Goal: Transaction & Acquisition: Purchase product/service

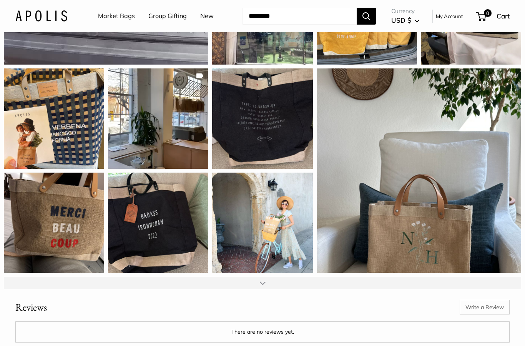
click at [263, 280] on div at bounding box center [263, 283] width 6 height 6
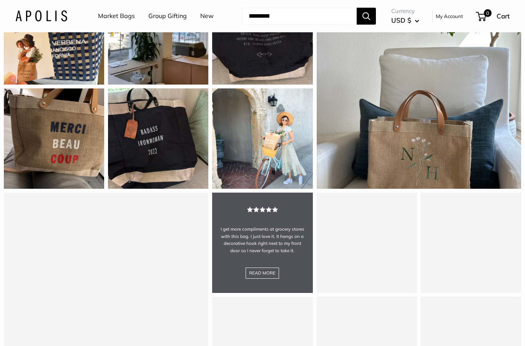
scroll to position [1836, 0]
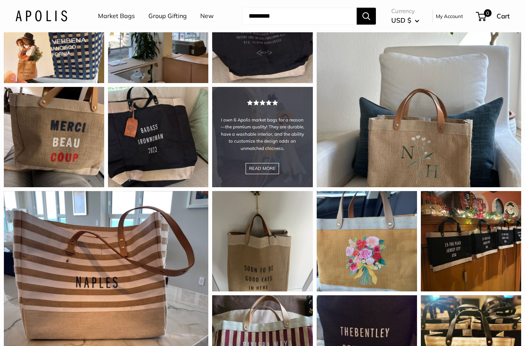
click at [284, 157] on div "I own 6 Apolis market bags for a reason—the premium quality! They are durable, …" at bounding box center [262, 137] width 100 height 100
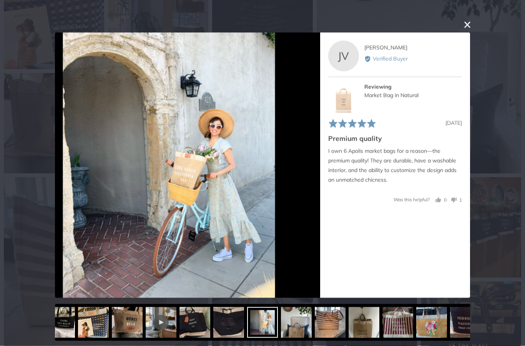
scroll to position [1849, 0]
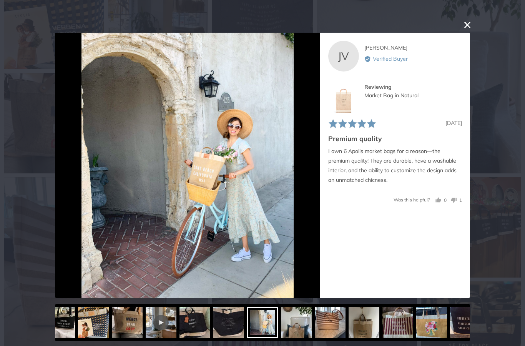
click at [466, 27] on button "close this modal window" at bounding box center [467, 24] width 9 height 9
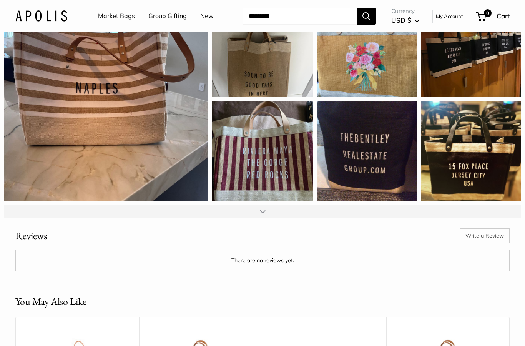
scroll to position [2030, 0]
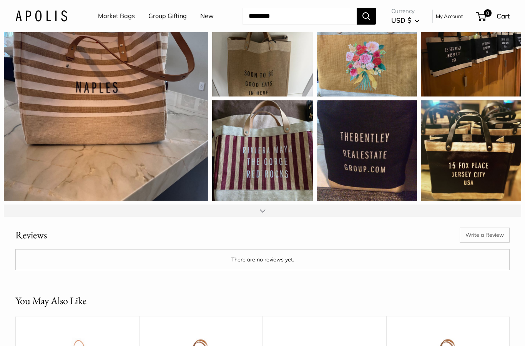
click at [264, 208] on div at bounding box center [263, 211] width 6 height 6
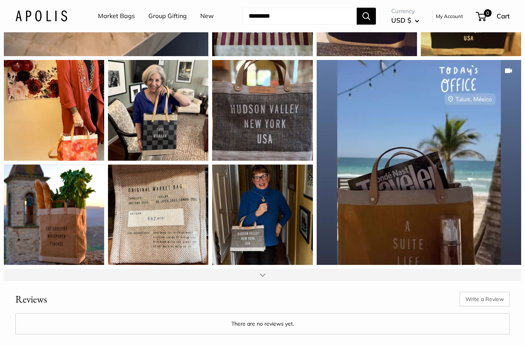
scroll to position [2181, 0]
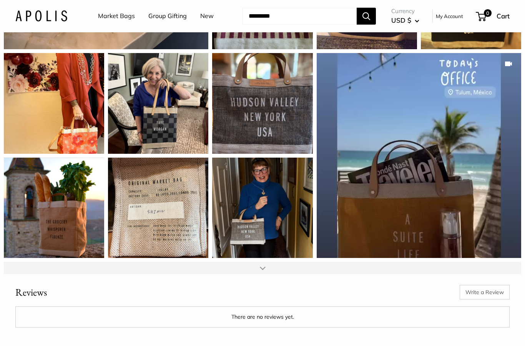
click at [262, 266] on div at bounding box center [263, 268] width 6 height 6
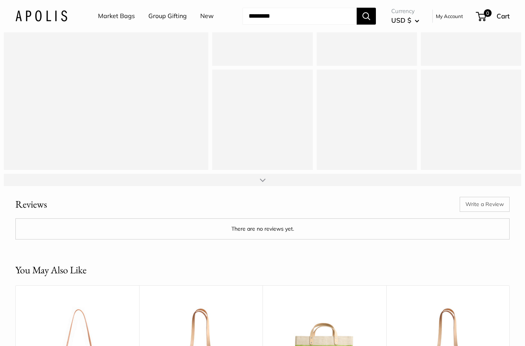
scroll to position [2489, 0]
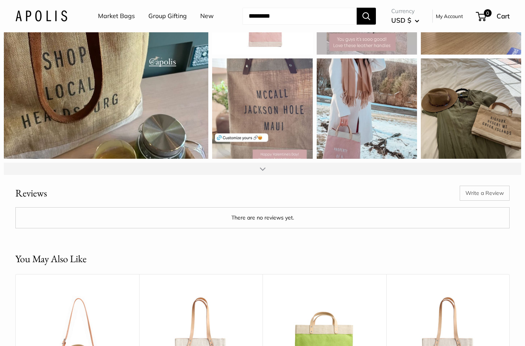
click at [264, 166] on div at bounding box center [263, 169] width 6 height 6
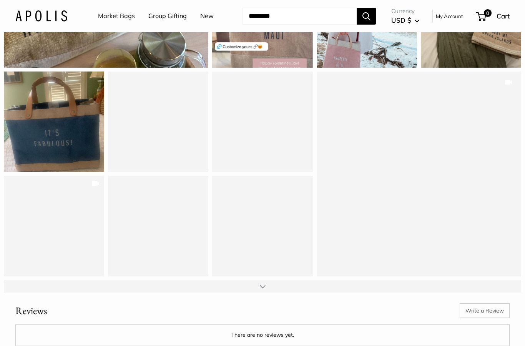
scroll to position [2580, 0]
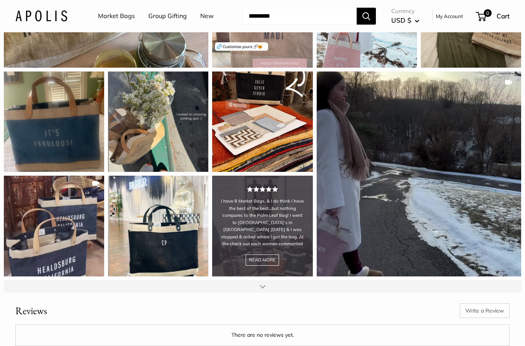
click at [265, 241] on div "I have 8 Market Bags, & I do think I have the best of the best…but nothing comp…" at bounding box center [262, 226] width 100 height 100
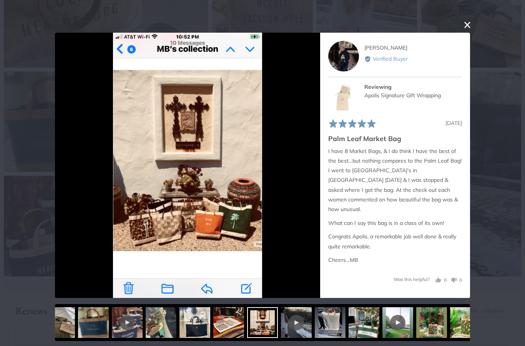
click at [469, 27] on button "close this modal window" at bounding box center [467, 24] width 9 height 9
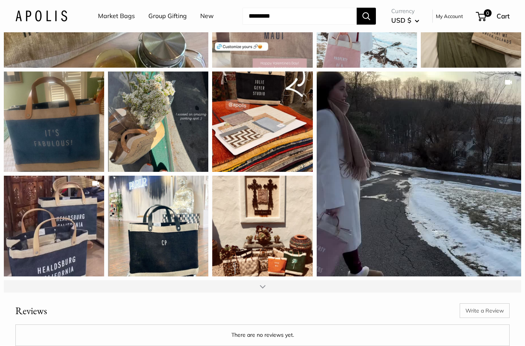
click at [261, 284] on div at bounding box center [263, 286] width 6 height 6
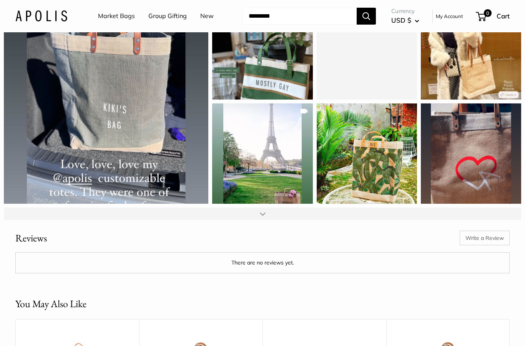
scroll to position [2861, 0]
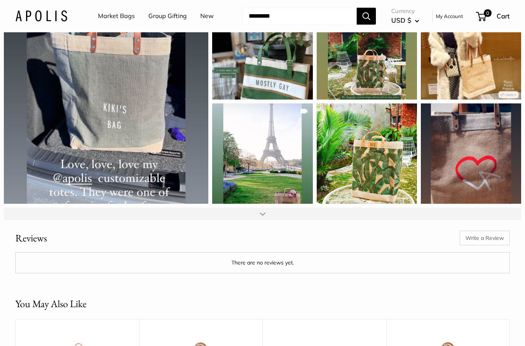
click at [271, 212] on div at bounding box center [262, 214] width 517 height 12
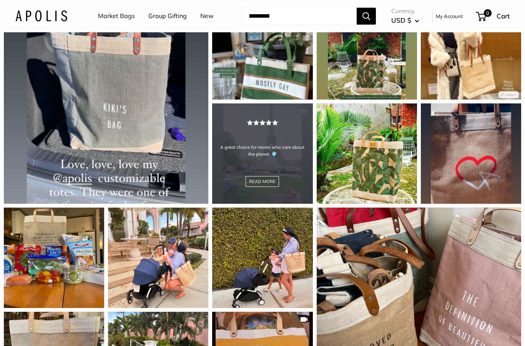
click at [275, 176] on div "A great choice for moms who care about the planet. 🌍 READ MORE" at bounding box center [262, 153] width 100 height 100
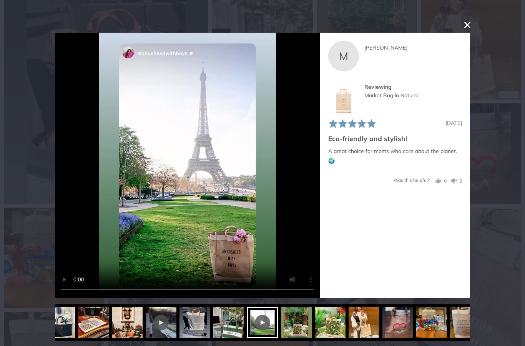
click at [468, 25] on button "close this modal window" at bounding box center [467, 24] width 9 height 9
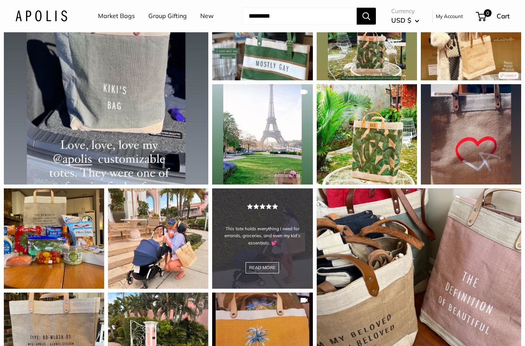
scroll to position [2881, 0]
click at [291, 244] on div "This tote holds everything I need for errands, groceries, and even my kid’s ess…" at bounding box center [262, 238] width 100 height 100
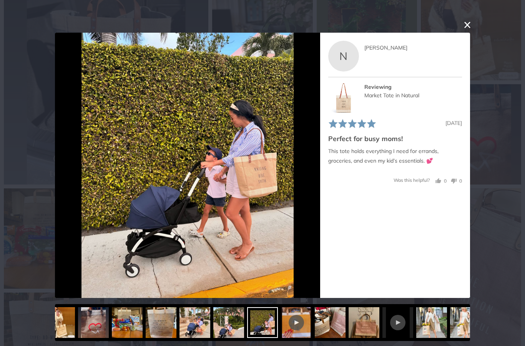
click at [464, 26] on button "close this modal window" at bounding box center [467, 24] width 9 height 9
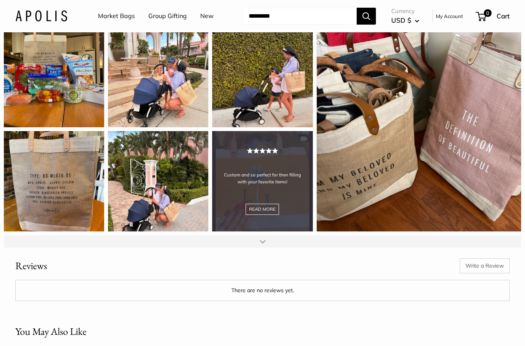
scroll to position [3044, 0]
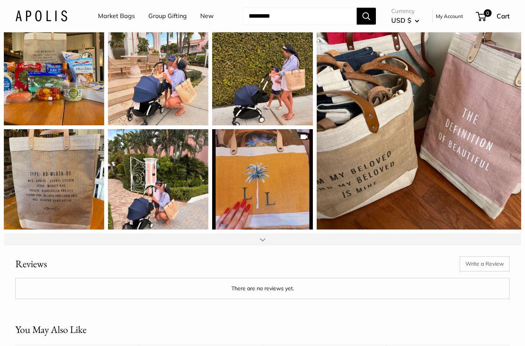
click at [265, 236] on div at bounding box center [263, 239] width 6 height 6
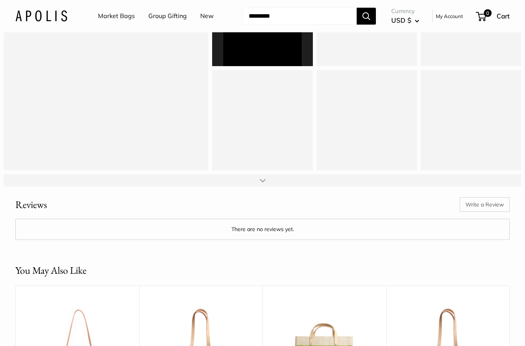
scroll to position [3322, 0]
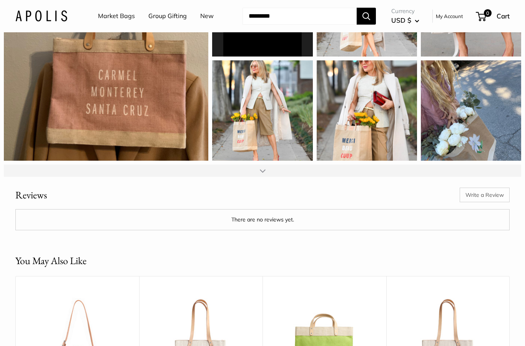
click at [261, 168] on div at bounding box center [263, 171] width 6 height 6
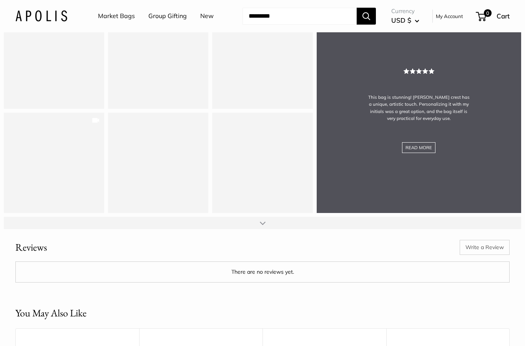
scroll to position [3469, 0]
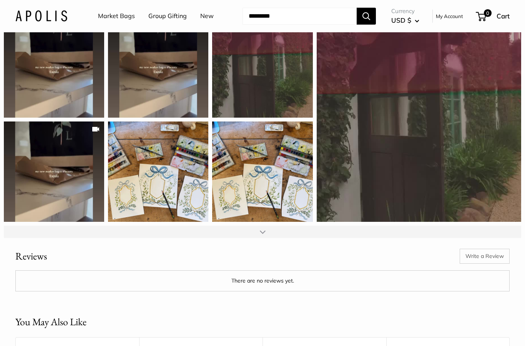
click at [266, 228] on div at bounding box center [262, 232] width 517 height 12
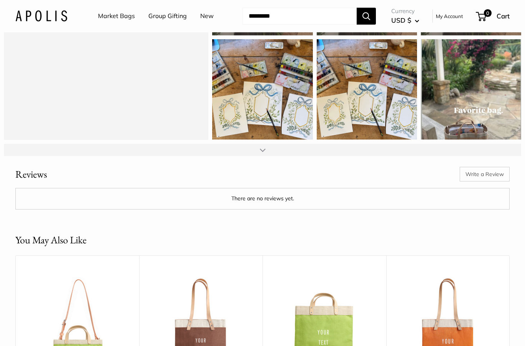
scroll to position [3819, 0]
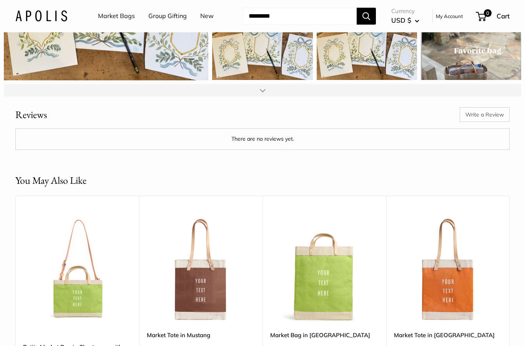
click at [263, 90] on div at bounding box center [262, 90] width 517 height 12
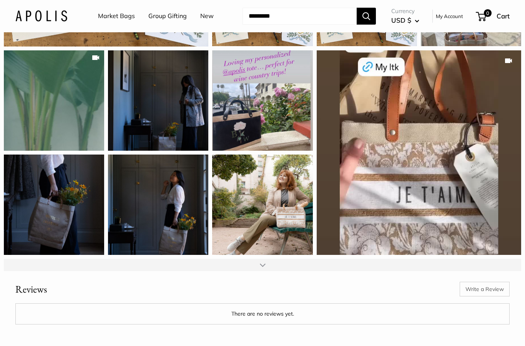
scroll to position [3853, 0]
click at [261, 262] on div at bounding box center [263, 265] width 6 height 6
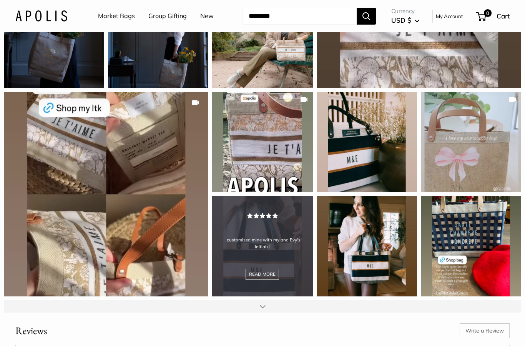
scroll to position [4065, 0]
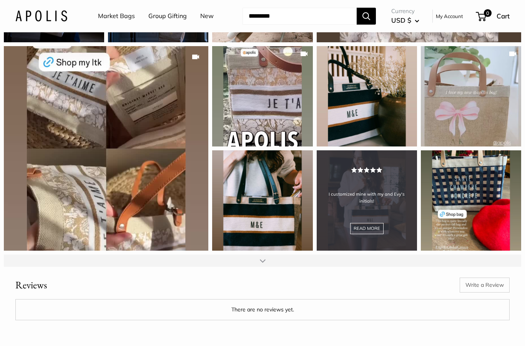
click at [380, 213] on div "I customized mine with my and Evy's initials! READ MORE" at bounding box center [367, 200] width 100 height 100
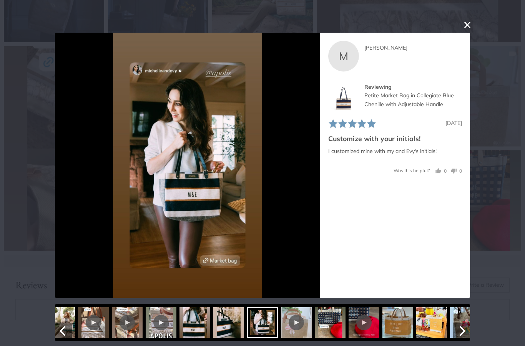
click at [66, 319] on img at bounding box center [59, 322] width 31 height 31
click at [464, 331] on icon "Next" at bounding box center [463, 331] width 6 height 10
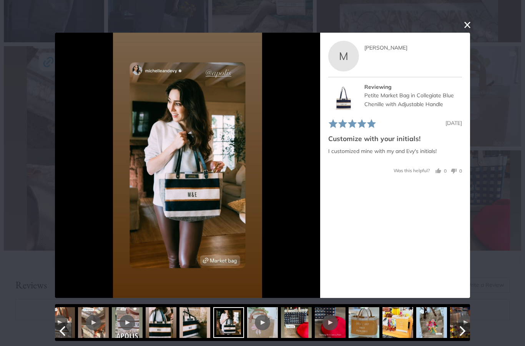
click at [266, 336] on div at bounding box center [262, 322] width 31 height 31
click at [249, 313] on div at bounding box center [262, 322] width 31 height 31
click at [254, 313] on div at bounding box center [262, 322] width 31 height 31
click at [301, 333] on img at bounding box center [296, 322] width 31 height 31
click at [468, 30] on button "close this modal window" at bounding box center [467, 24] width 9 height 9
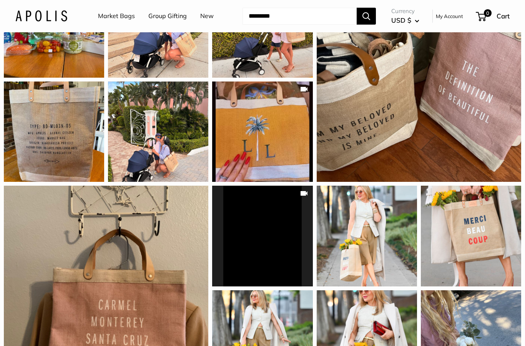
scroll to position [3000, 0]
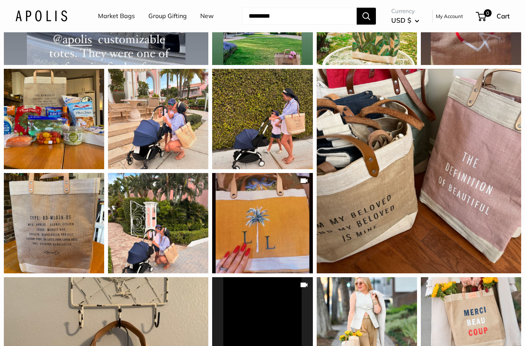
click at [273, 10] on input "Search..." at bounding box center [300, 16] width 114 height 17
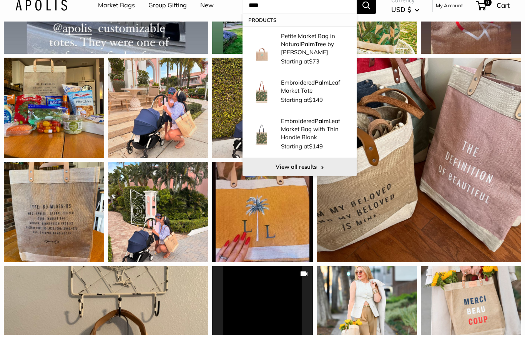
type input "****"
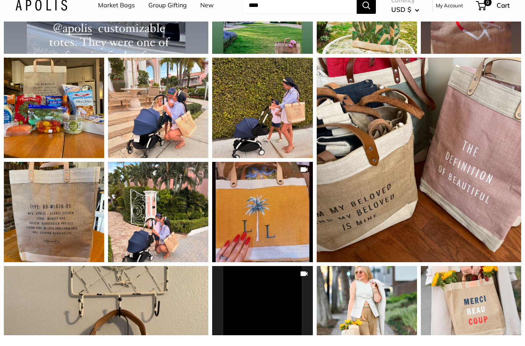
click at [295, 167] on div "Products Petite Market Bag in Natural Palm Tree by Amy Logsdon Starting at $73 …" at bounding box center [300, 106] width 114 height 162
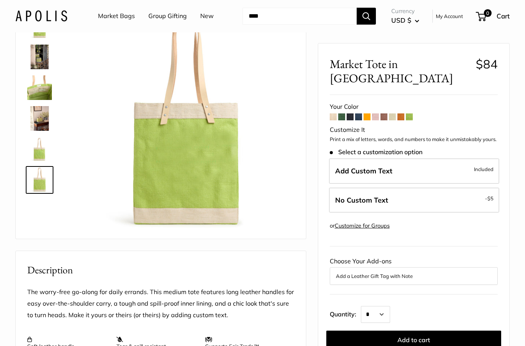
scroll to position [0, 0]
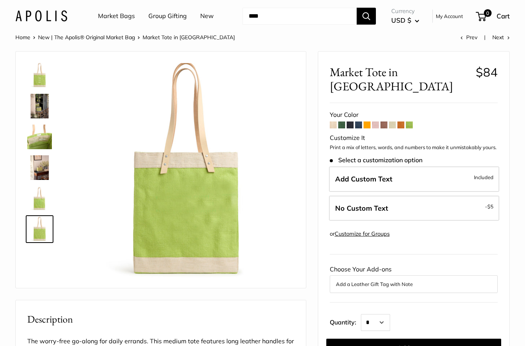
click at [43, 107] on img at bounding box center [39, 106] width 25 height 25
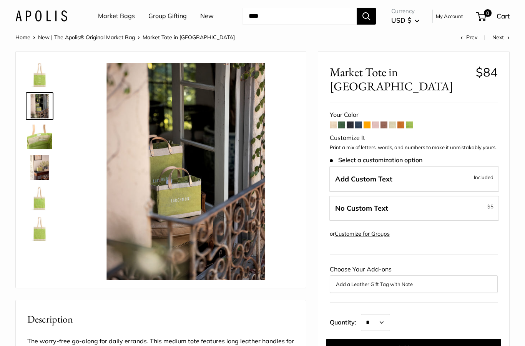
click at [39, 138] on img at bounding box center [39, 137] width 25 height 25
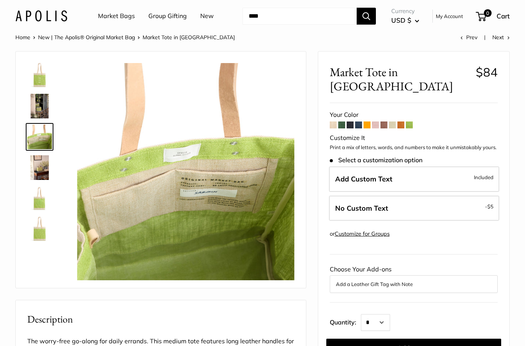
click at [198, 190] on img at bounding box center [185, 171] width 217 height 217
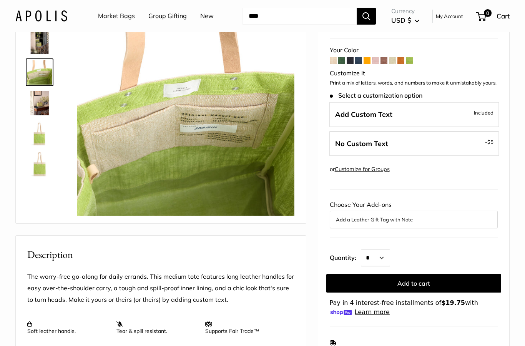
click at [41, 109] on img at bounding box center [39, 103] width 25 height 25
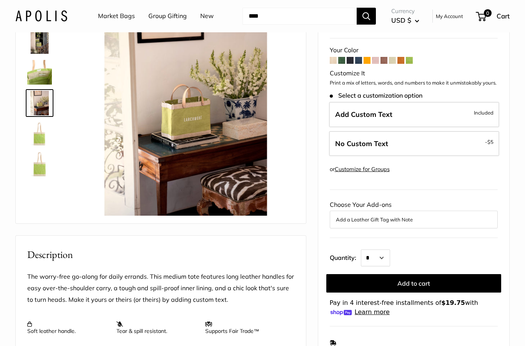
click at [39, 141] on img at bounding box center [39, 133] width 25 height 25
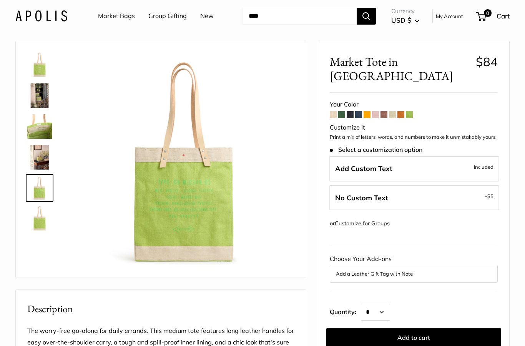
scroll to position [0, 0]
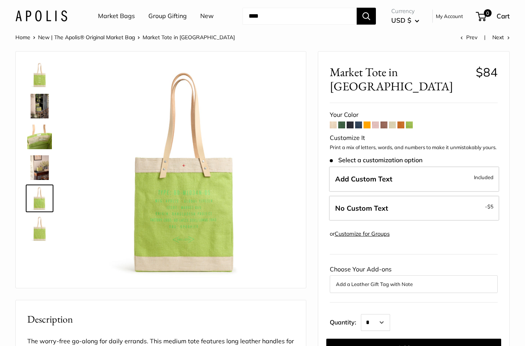
click at [124, 17] on link "Market Bags" at bounding box center [116, 16] width 37 height 12
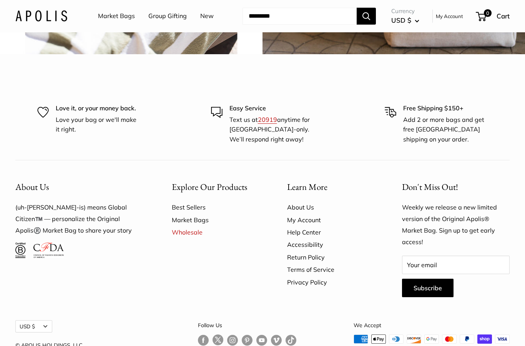
scroll to position [1805, 0]
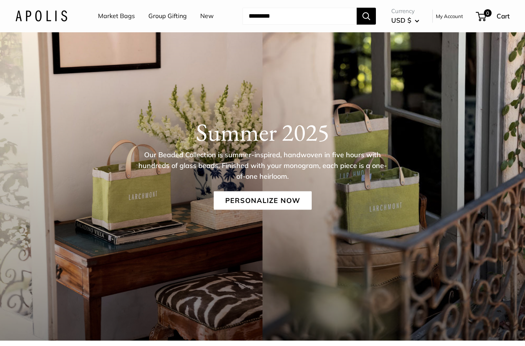
scroll to position [0, 0]
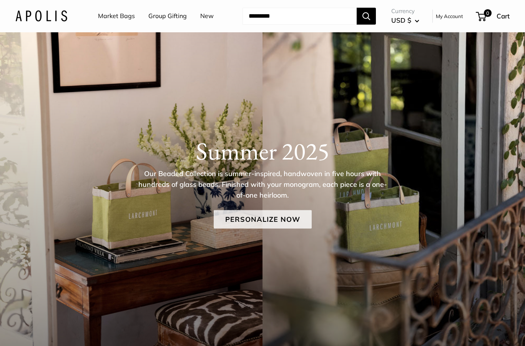
click at [267, 223] on link "Personalize Now" at bounding box center [263, 219] width 98 height 18
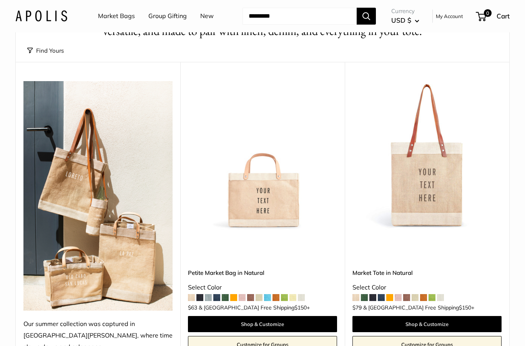
scroll to position [78, 0]
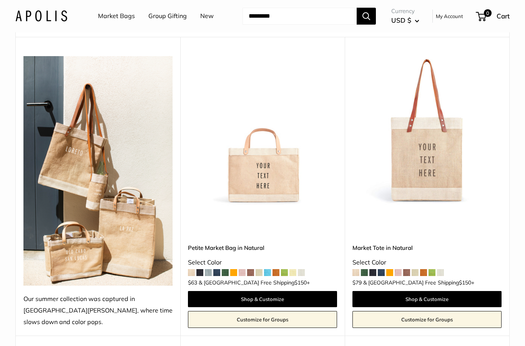
click at [200, 269] on span at bounding box center [199, 272] width 7 height 7
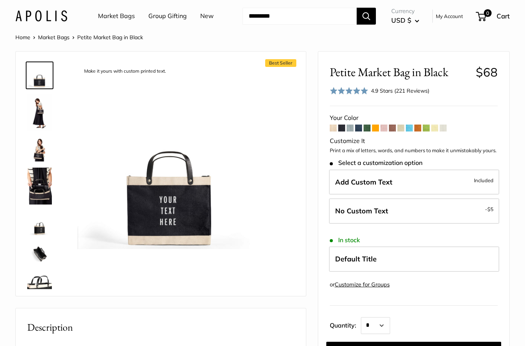
click at [350, 127] on span at bounding box center [350, 128] width 7 height 7
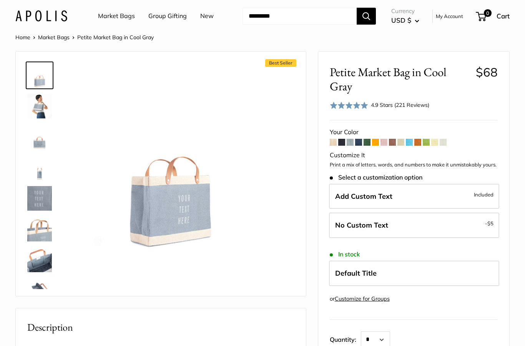
click at [358, 142] on span at bounding box center [358, 142] width 7 height 7
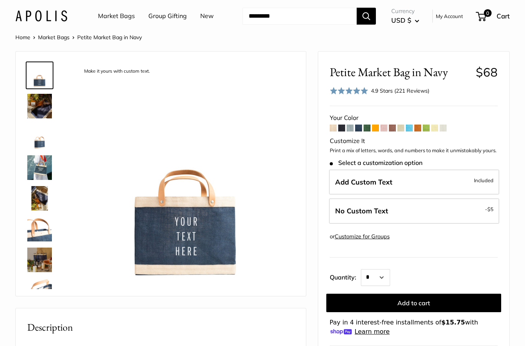
click at [401, 129] on span at bounding box center [400, 128] width 7 height 7
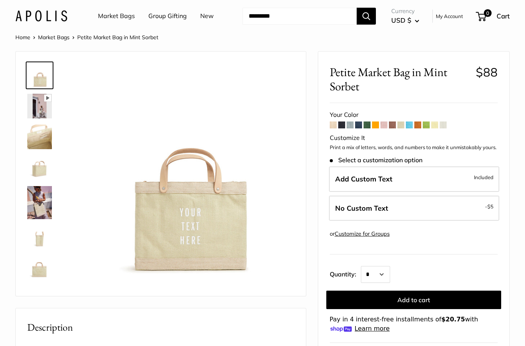
click at [392, 125] on span at bounding box center [392, 124] width 7 height 7
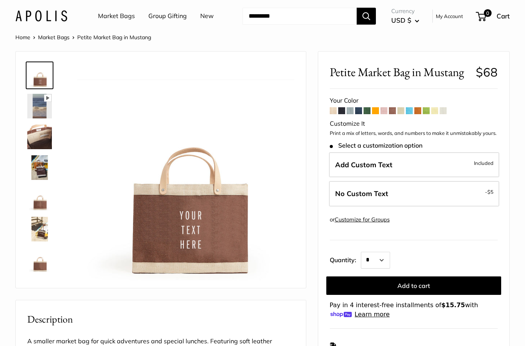
click at [426, 110] on span at bounding box center [426, 110] width 7 height 7
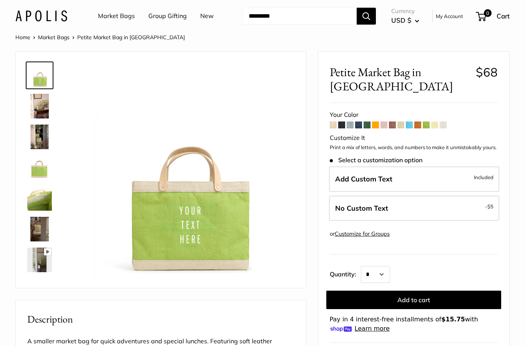
click at [341, 124] on span at bounding box center [341, 124] width 7 height 7
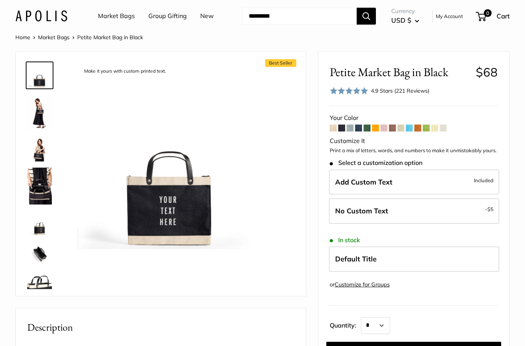
click at [38, 113] on img at bounding box center [39, 112] width 25 height 37
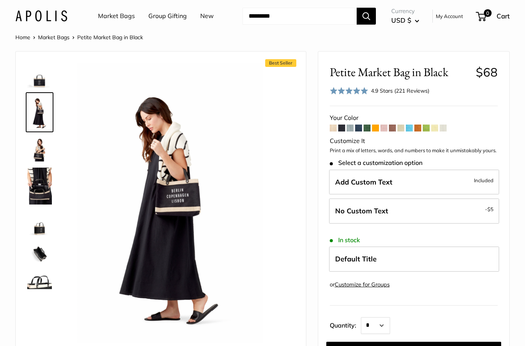
click at [38, 158] on img at bounding box center [39, 149] width 25 height 25
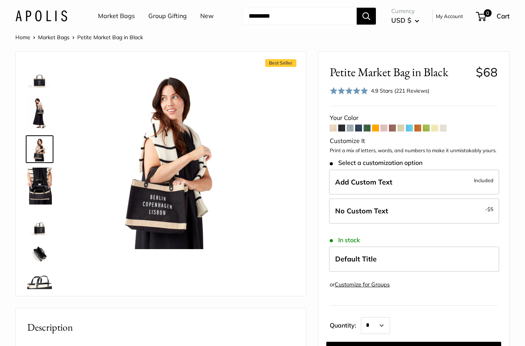
click at [40, 190] on img at bounding box center [39, 186] width 25 height 37
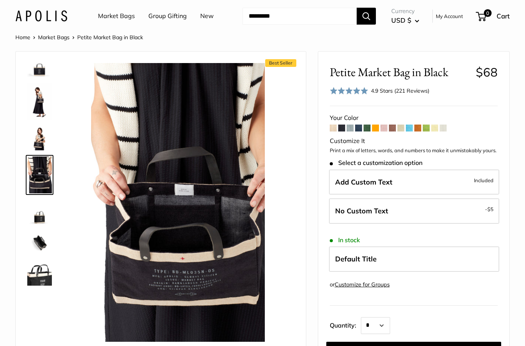
scroll to position [12, 0]
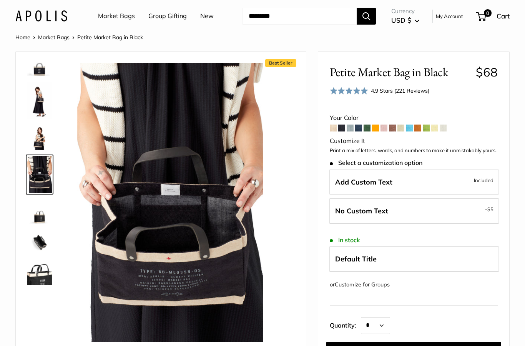
click at [38, 215] on img at bounding box center [39, 211] width 25 height 25
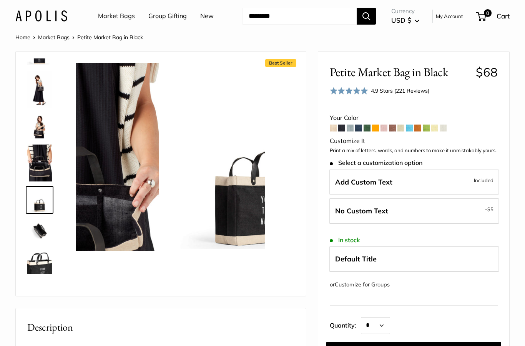
scroll to position [48, 0]
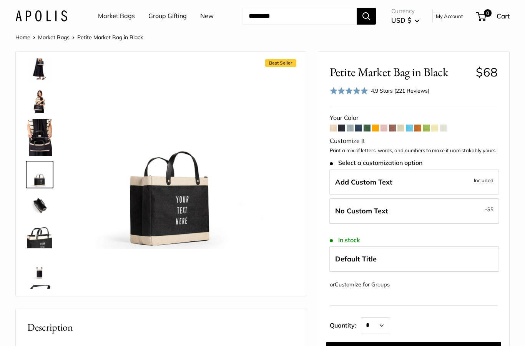
click at [39, 105] on img at bounding box center [39, 100] width 25 height 25
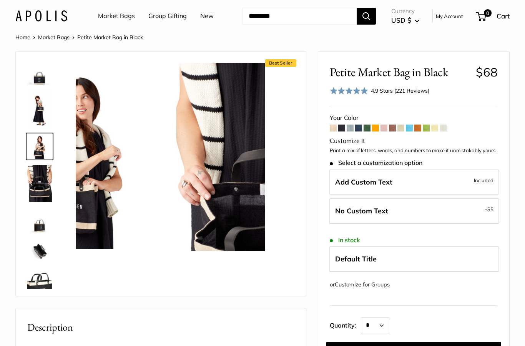
scroll to position [0, 0]
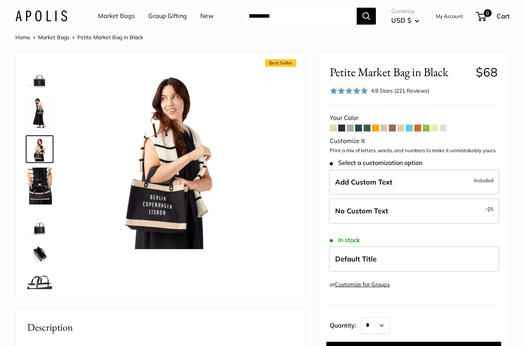
click at [41, 256] on img at bounding box center [39, 253] width 25 height 25
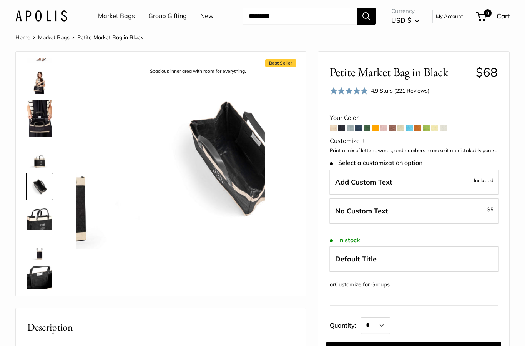
scroll to position [79, 0]
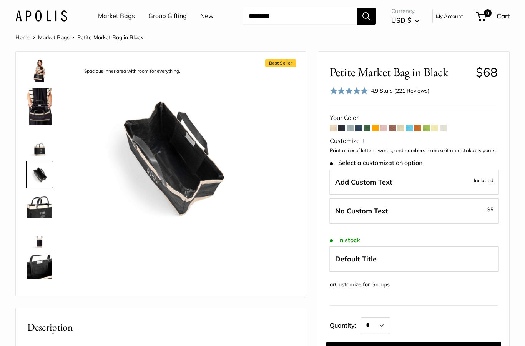
click at [43, 269] on img at bounding box center [39, 266] width 25 height 25
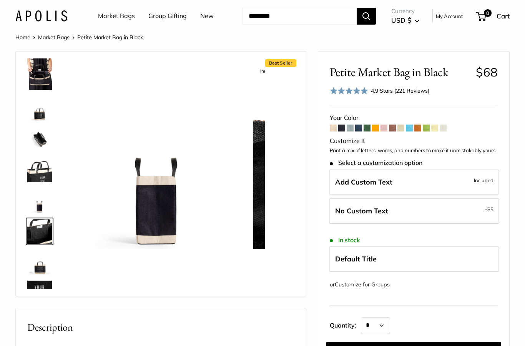
scroll to position [166, 0]
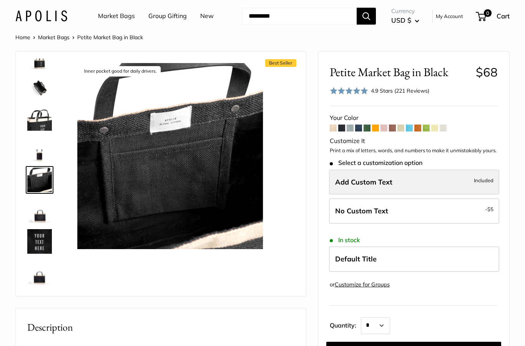
click at [362, 180] on span "Add Custom Text" at bounding box center [363, 182] width 57 height 9
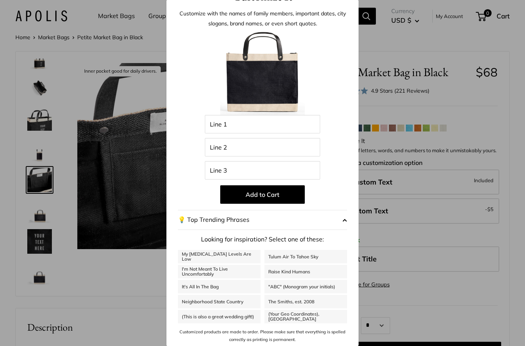
scroll to position [19, 0]
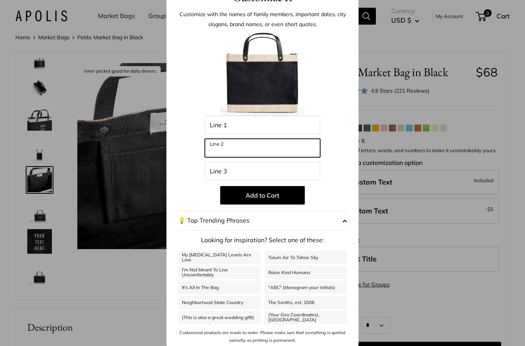
click at [261, 150] on input "Line 2" at bounding box center [262, 148] width 115 height 18
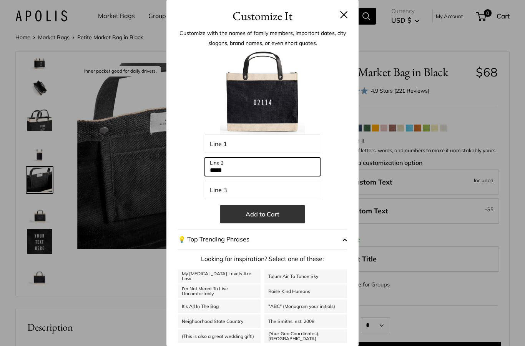
type input "*****"
click at [268, 216] on button "Add to Cart" at bounding box center [262, 214] width 85 height 18
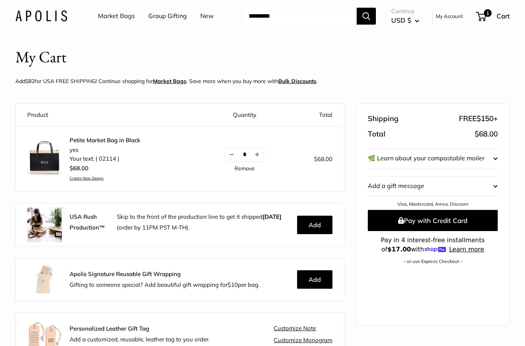
click at [116, 16] on link "Market Bags" at bounding box center [116, 16] width 37 height 12
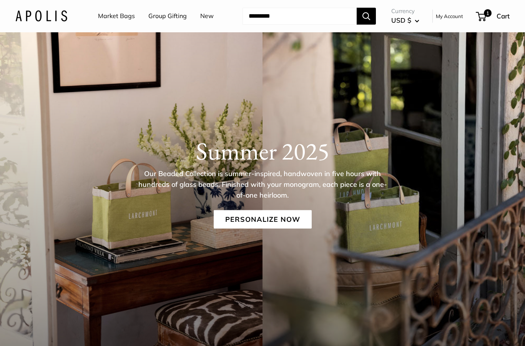
scroll to position [13, 0]
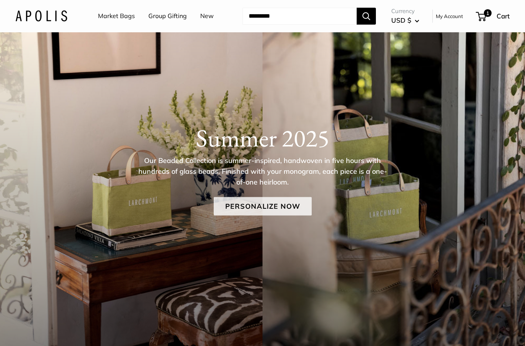
click at [263, 209] on link "Personalize Now" at bounding box center [263, 206] width 98 height 18
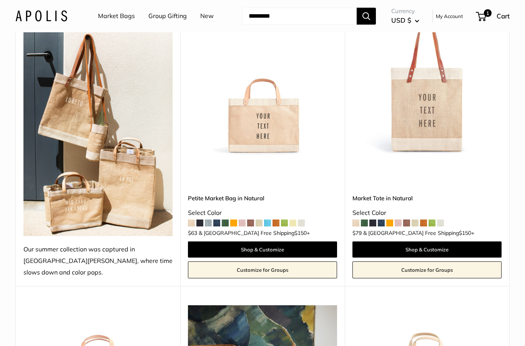
scroll to position [127, 0]
click at [373, 219] on span at bounding box center [372, 222] width 7 height 7
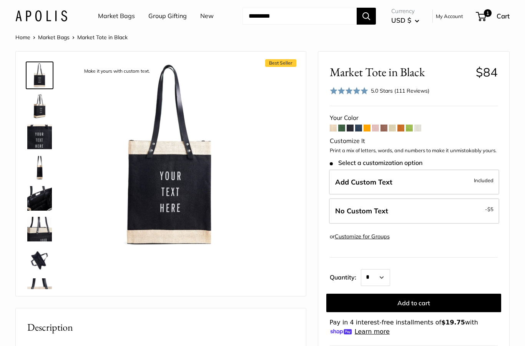
click at [39, 110] on img at bounding box center [39, 106] width 25 height 25
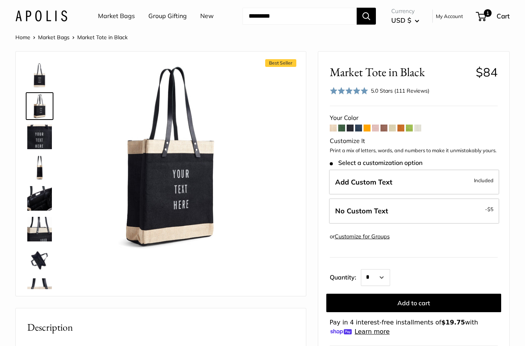
click at [40, 139] on img at bounding box center [39, 137] width 25 height 25
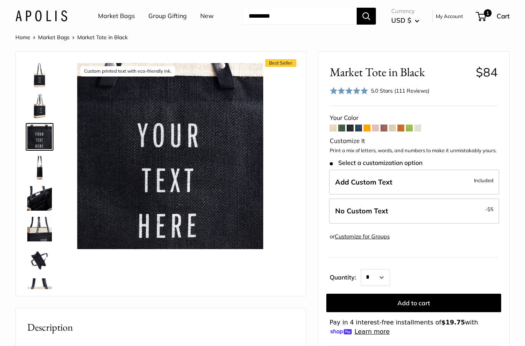
click at [38, 201] on img at bounding box center [39, 198] width 25 height 25
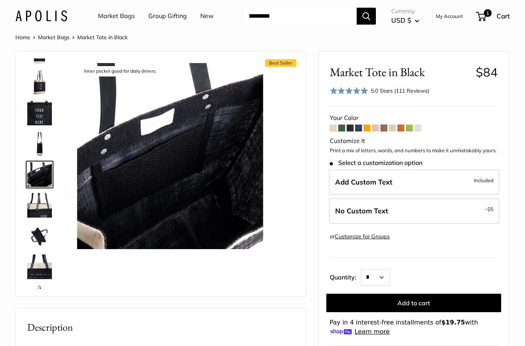
click at [38, 213] on img at bounding box center [39, 205] width 25 height 25
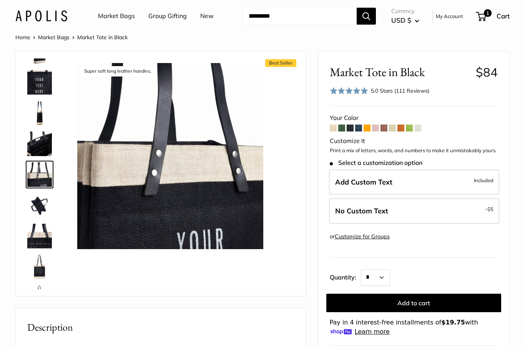
click at [39, 240] on img at bounding box center [39, 236] width 25 height 25
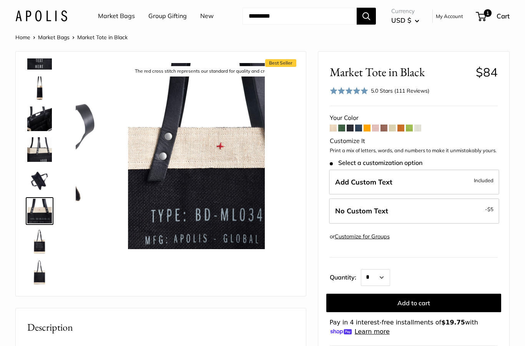
scroll to position [80, 0]
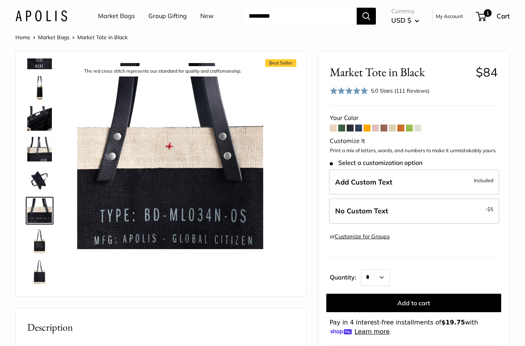
click at [38, 248] on img at bounding box center [39, 241] width 25 height 25
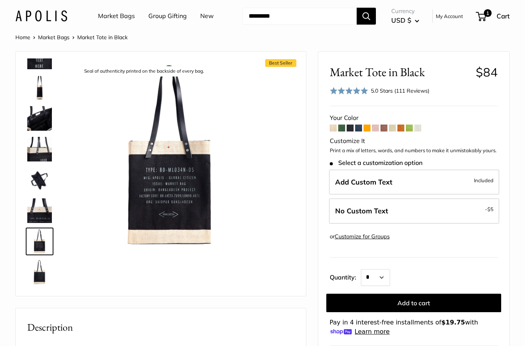
click at [37, 284] on img at bounding box center [39, 272] width 25 height 25
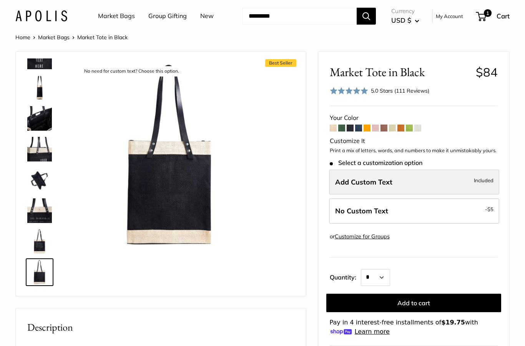
click at [408, 181] on label "Add Custom Text Included" at bounding box center [414, 182] width 170 height 25
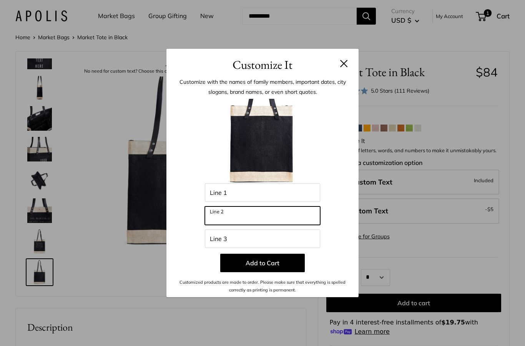
click at [253, 219] on input "Line 2" at bounding box center [262, 215] width 115 height 18
type input "*****"
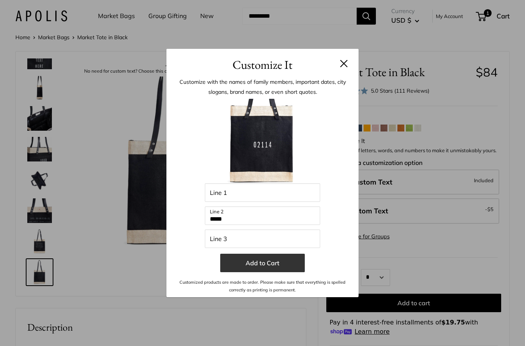
click at [262, 263] on button "Add to Cart" at bounding box center [262, 263] width 85 height 18
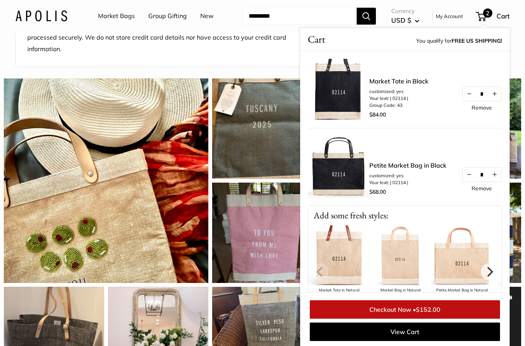
scroll to position [632, 0]
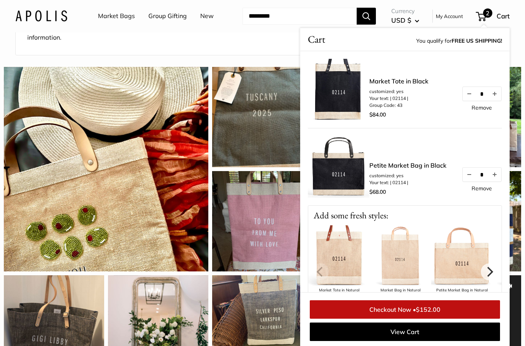
click at [378, 319] on link "Checkout Now • $152.00" at bounding box center [405, 309] width 190 height 18
